Goal: Task Accomplishment & Management: Manage account settings

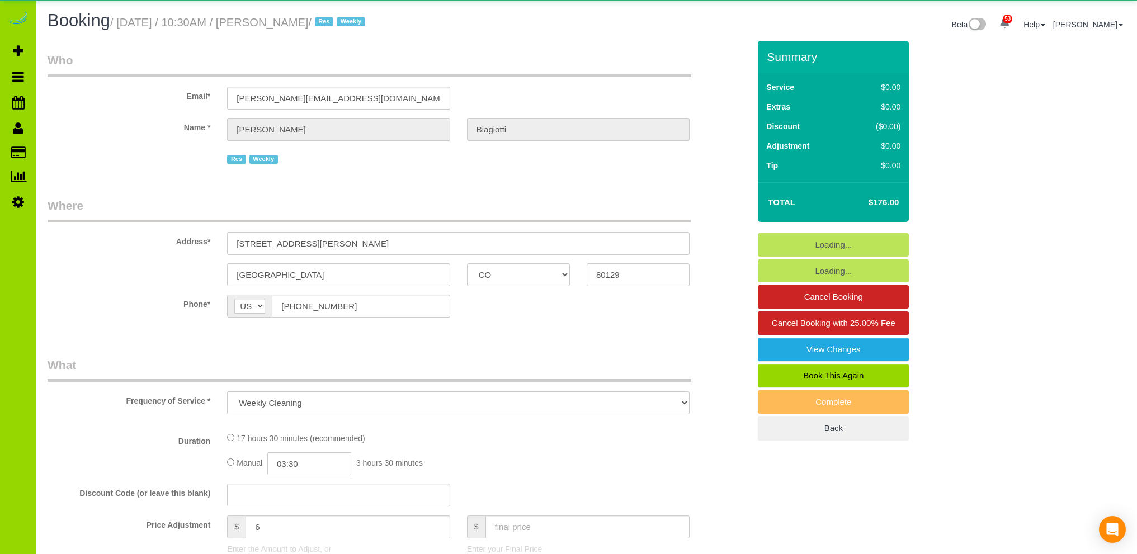
select select "CO"
select select "spot1"
select select "number:4"
select select "number:15"
select select "5"
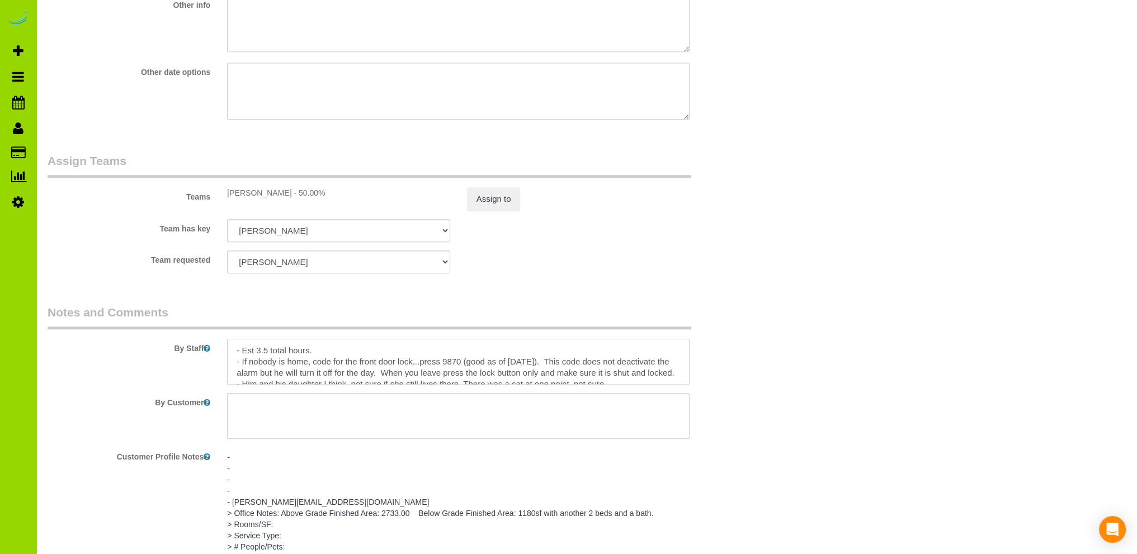
drag, startPoint x: 271, startPoint y: 362, endPoint x: 225, endPoint y: 363, distance: 46.4
click at [225, 363] on div at bounding box center [458, 362] width 479 height 46
type textarea "- Est 3.5 total hours. - Him and his daughter I think, not sure if she still li…"
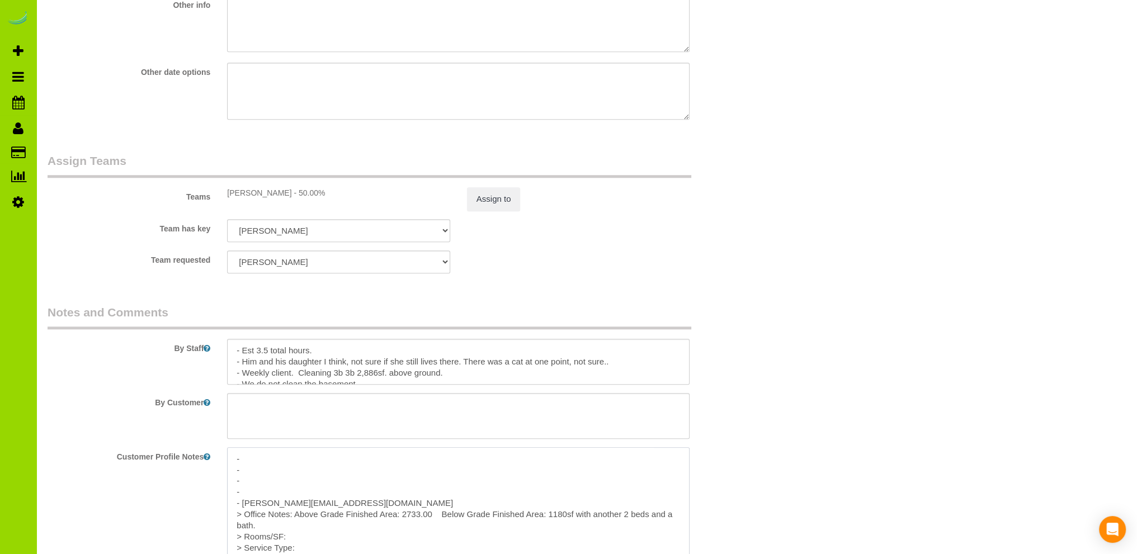
click at [257, 499] on textarea "- - - - - [PERSON_NAME][EMAIL_ADDRESS][DOMAIN_NAME] > Office Notes: Above Grade…" at bounding box center [458, 509] width 462 height 124
paste textarea "- If nobody is home, code for the front door lock...press 9870 (good as of [DAT…"
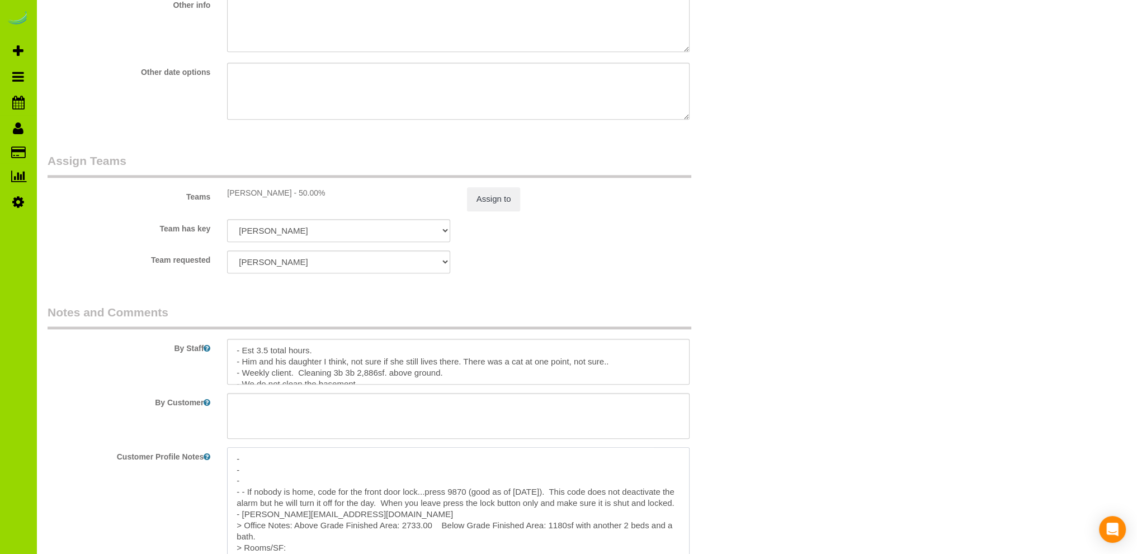
click at [242, 496] on textarea "- - - - - If nobody is home, code for the front door lock...press 9870 (good as…" at bounding box center [458, 509] width 462 height 124
type textarea "- - - - If nobody is home, code for the front door lock...press 9870 (good as o…"
click at [493, 375] on textarea at bounding box center [458, 362] width 462 height 46
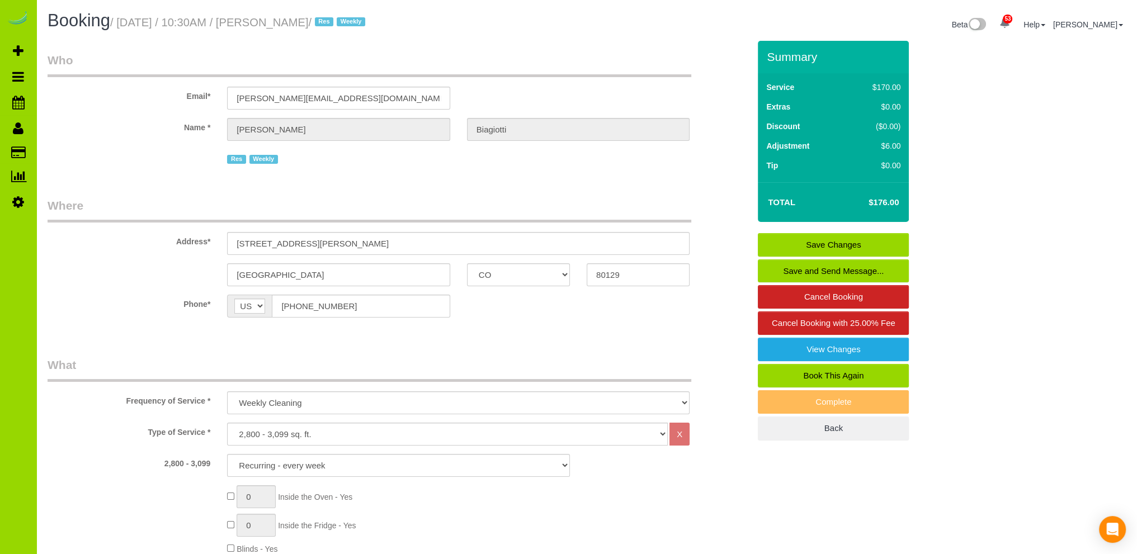
click at [848, 243] on link "Save Changes" at bounding box center [833, 244] width 151 height 23
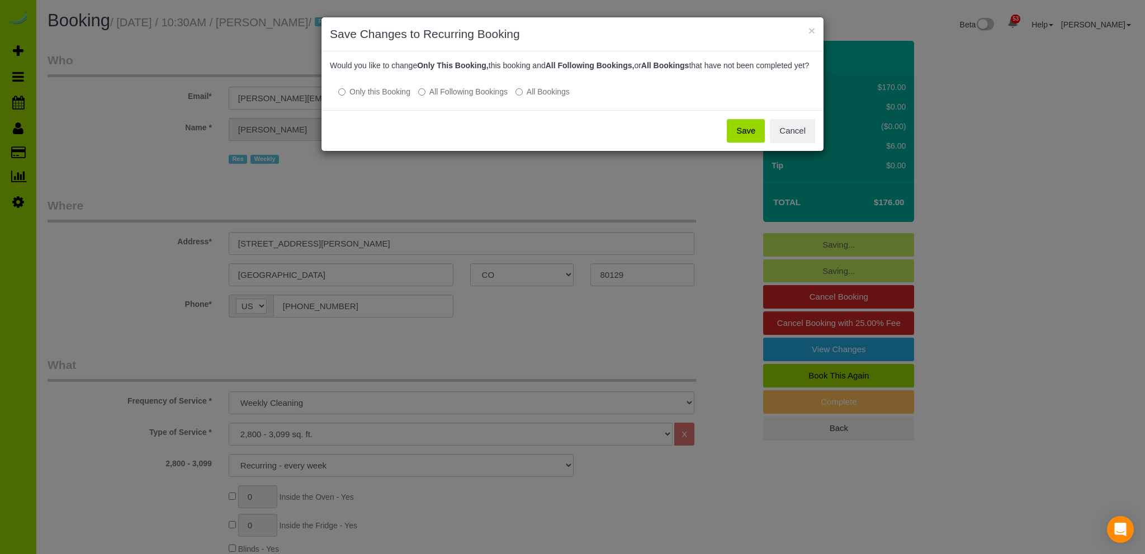
click at [741, 136] on button "Save" at bounding box center [746, 130] width 38 height 23
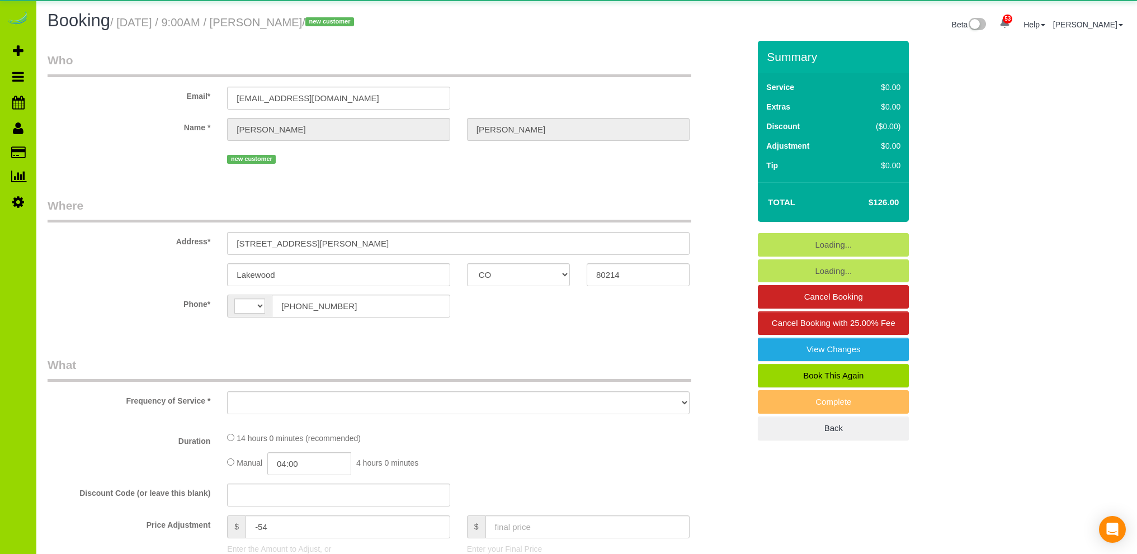
select select "CO"
select select "string:[GEOGRAPHIC_DATA]"
select select "object:1208"
select select "4"
select select "spot1"
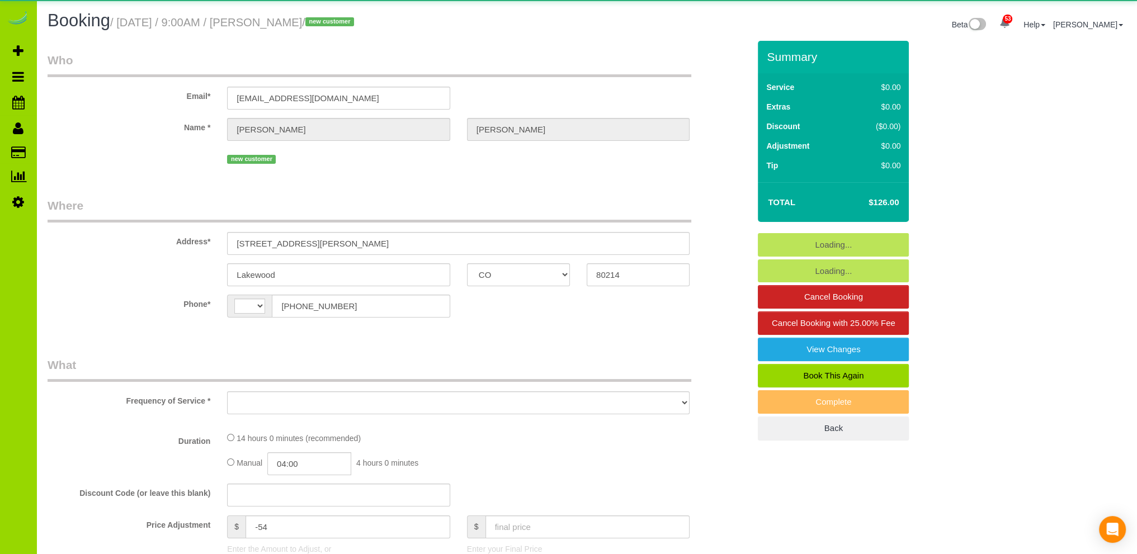
select select "number:4"
select select "number:16"
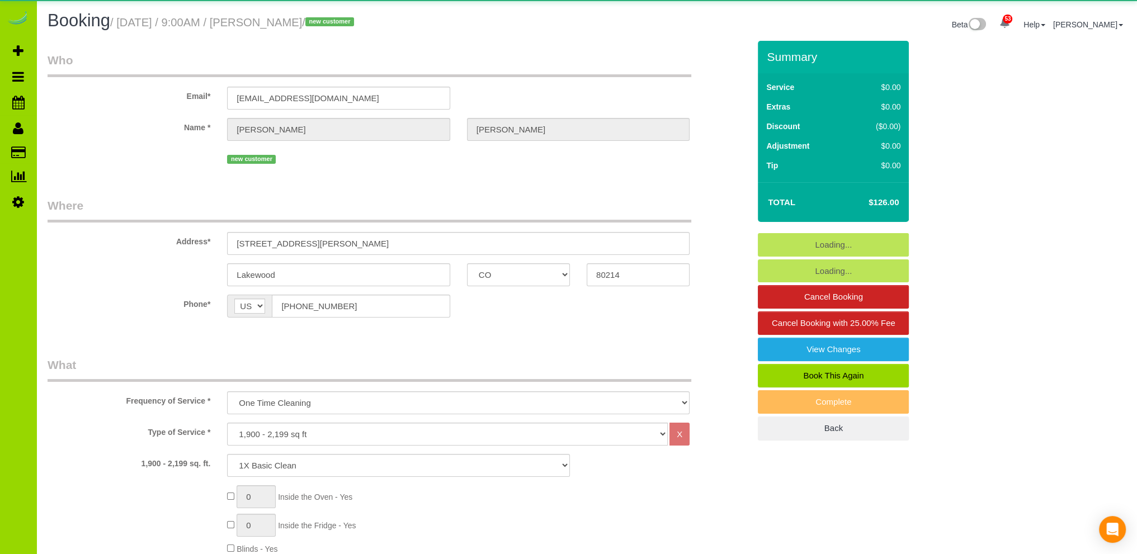
select select "object:1242"
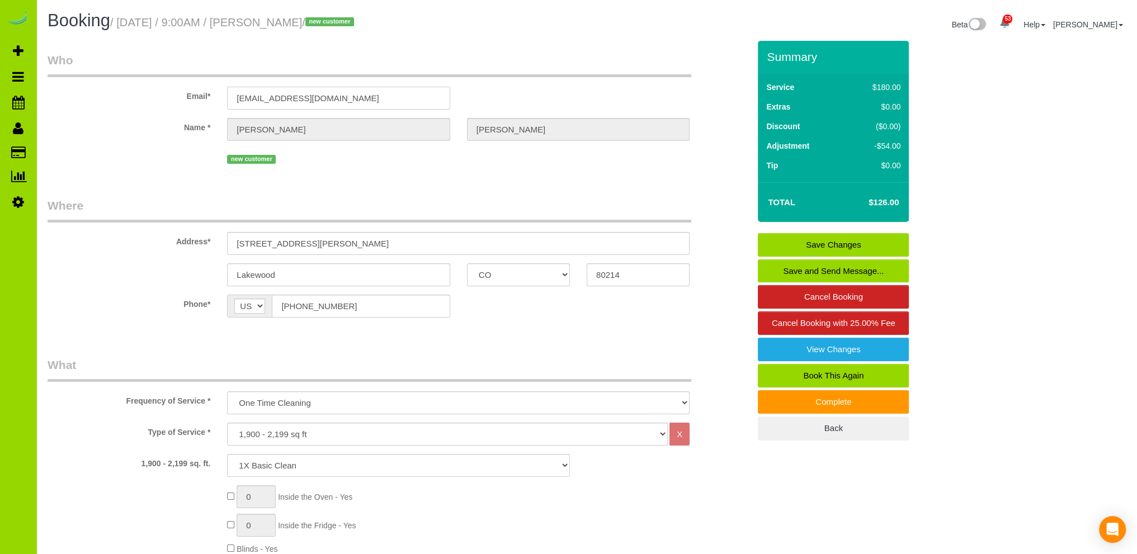
drag, startPoint x: 328, startPoint y: 97, endPoint x: 174, endPoint y: 88, distance: 153.4
click at [174, 88] on div "Email* fgfgfgfg@dfdfdfd.com" at bounding box center [398, 81] width 718 height 58
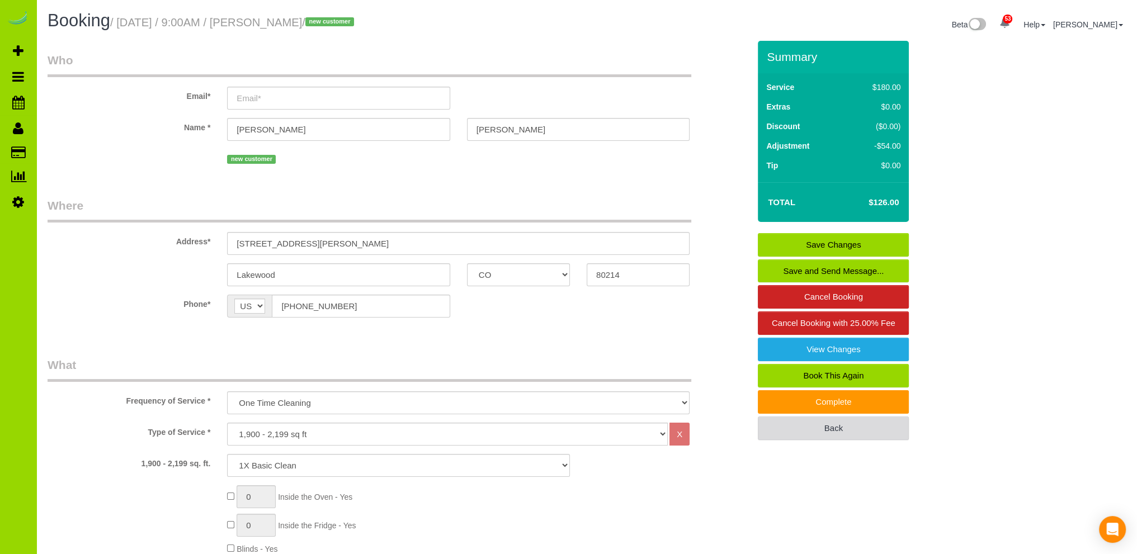
click at [795, 421] on link "Back" at bounding box center [833, 427] width 151 height 23
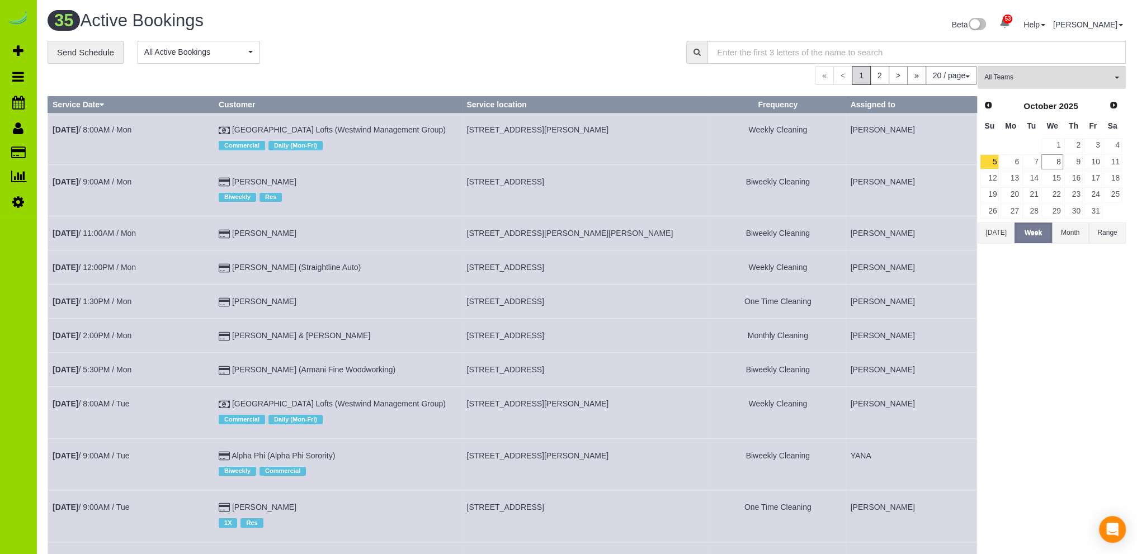
drag, startPoint x: 352, startPoint y: 50, endPoint x: 340, endPoint y: 35, distance: 19.5
click at [352, 49] on div "**********" at bounding box center [359, 52] width 622 height 23
